Goal: Use online tool/utility: Utilize a website feature to perform a specific function

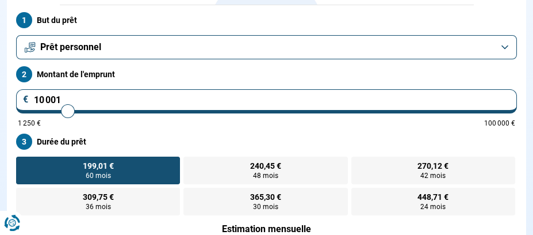
drag, startPoint x: 68, startPoint y: 102, endPoint x: 60, endPoint y: 109, distance: 10.6
click at [42, 109] on div "10 001 € 1 250 € 100 000 €" at bounding box center [266, 107] width 501 height 37
type input "10000"
radio input "true"
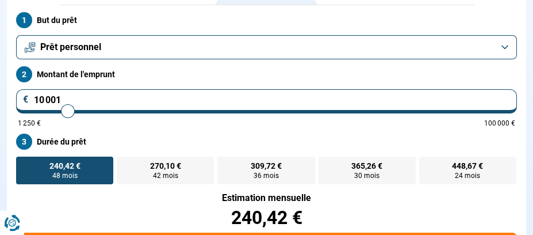
type input "10000"
radio input "false"
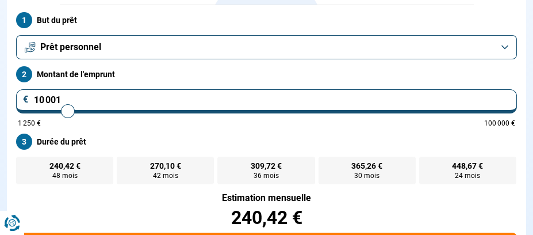
type input "9 500"
type input "9500"
type input "8 000"
type input "8000"
type input "6 750"
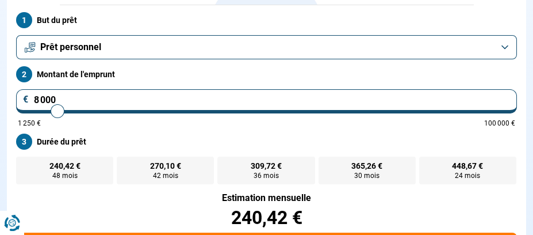
type input "6750"
type input "6 500"
type input "6500"
type input "6 000"
type input "6000"
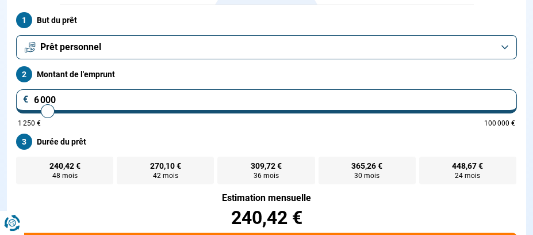
type input "5 750"
type input "5750"
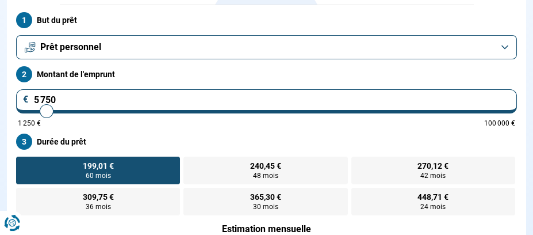
type input "5 500"
type input "5500"
type input "5 250"
type input "5250"
type input "5 000"
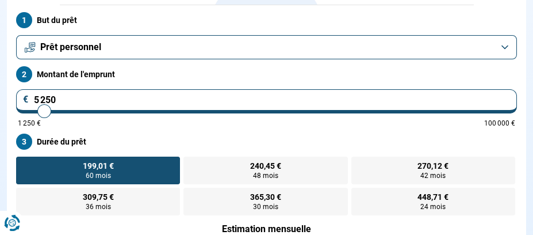
type input "5000"
type input "4 750"
type input "4750"
type input "4 500"
type input "4500"
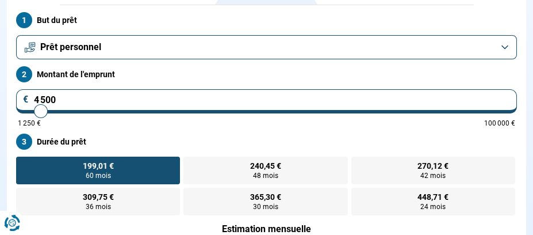
type input "4 000"
type input "4000"
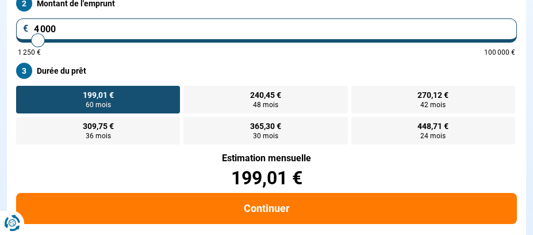
type input "3 750"
type input "3750"
type input "3 000"
type input "3000"
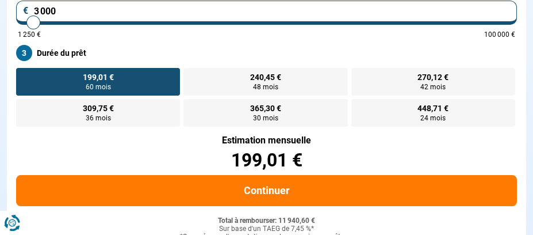
type input "2 750"
type input "2750"
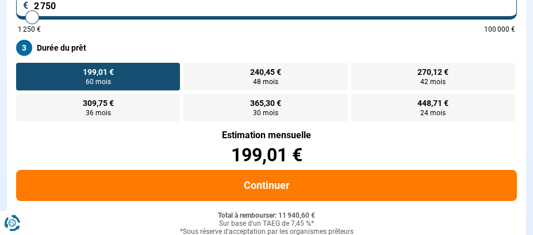
type input "3 000"
drag, startPoint x: 51, startPoint y: 109, endPoint x: 41, endPoint y: 97, distance: 15.5
type input "3000"
click at [32, 18] on input "range" at bounding box center [266, 17] width 497 height 2
radio input "true"
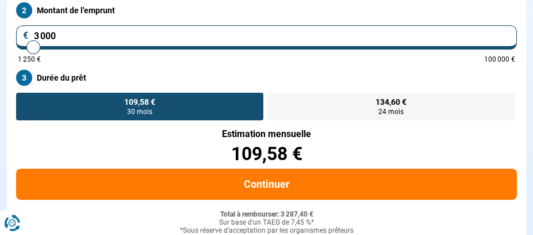
scroll to position [123, 0]
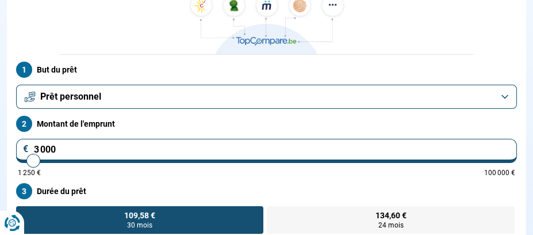
type input "2 750"
type input "2750"
type input "2 500"
type input "2500"
type input "2 250"
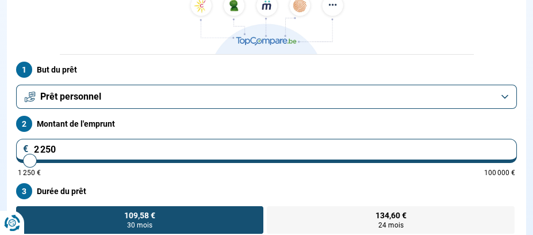
type input "2250"
click at [29, 159] on input "range" at bounding box center [266, 160] width 497 height 2
radio input "true"
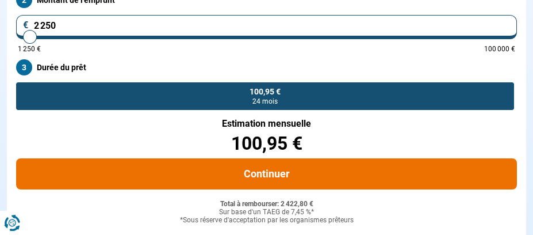
scroll to position [235, 0]
